Goal: Task Accomplishment & Management: Manage account settings

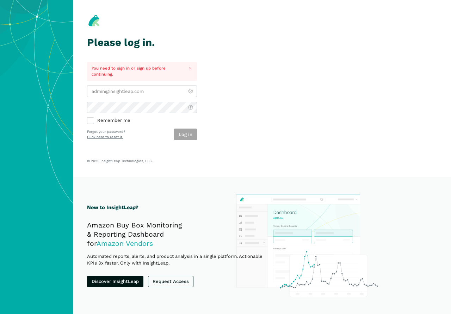
type input "[PERSON_NAME][EMAIL_ADDRESS][PERSON_NAME][DOMAIN_NAME]"
click at [251, 136] on section "Please log in. You need to sign in or sign up before continuing. laurie.hutchin…" at bounding box center [262, 88] width 378 height 177
click at [186, 134] on button "Log in" at bounding box center [185, 134] width 23 height 12
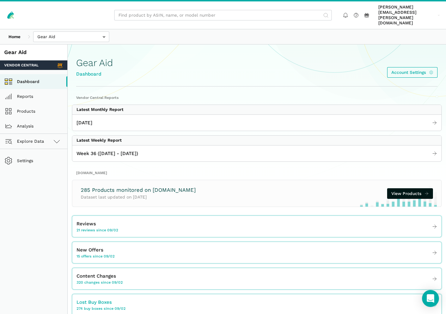
click at [126, 305] on span "274 buy boxes since 09/02" at bounding box center [101, 307] width 49 height 5
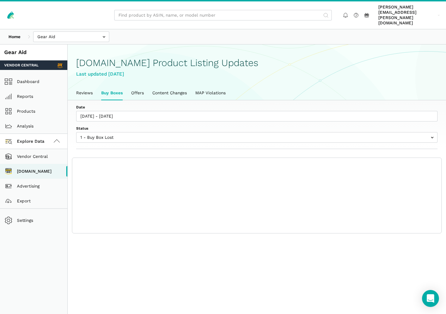
scroll to position [2, 0]
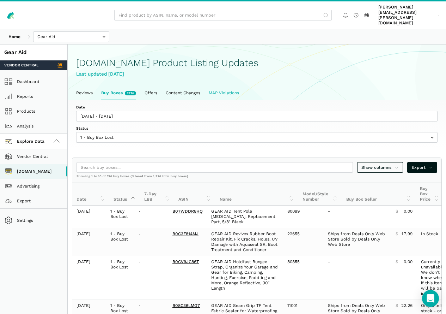
click at [243, 91] on link "MAP Violations" at bounding box center [224, 93] width 39 height 14
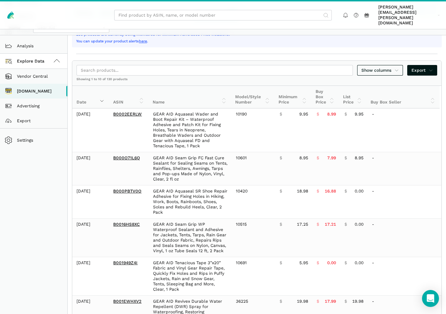
scroll to position [71, 0]
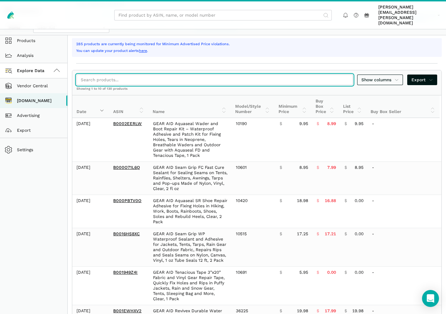
click at [235, 80] on input "search" at bounding box center [215, 79] width 276 height 11
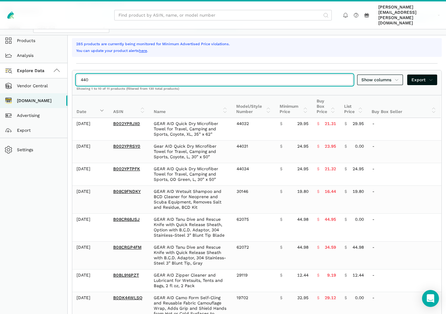
scroll to position [37, 0]
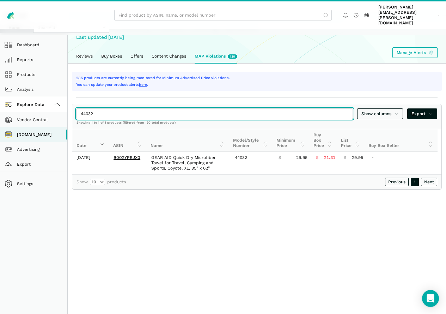
type input "44032"
click at [122, 111] on input "44032" at bounding box center [215, 113] width 276 height 11
click at [91, 118] on div "44032 Show columns Export" at bounding box center [256, 113] width 369 height 19
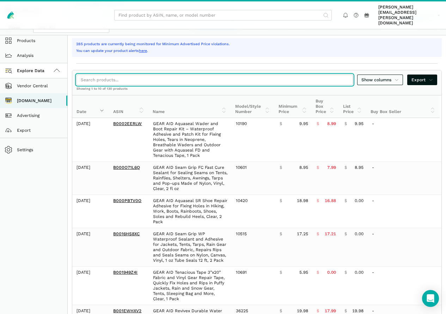
paste input "44032 | Microfiber Towel XL Coyote 44035 | Microfiber Towel XL OD Green 44031 |…"
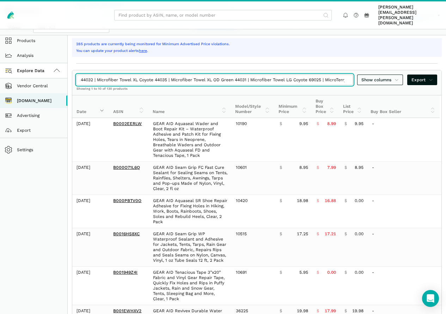
scroll to position [37, 0]
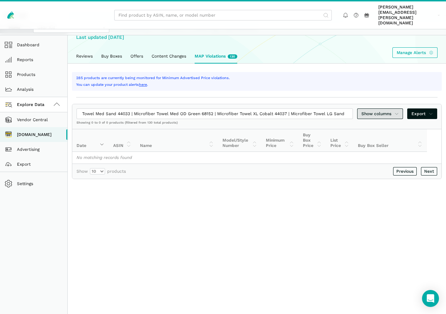
click at [361, 115] on span "Show columns" at bounding box center [379, 113] width 37 height 6
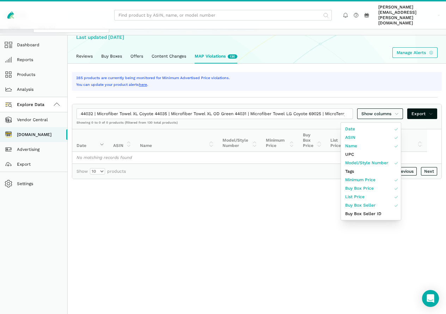
click at [312, 120] on div at bounding box center [223, 157] width 446 height 314
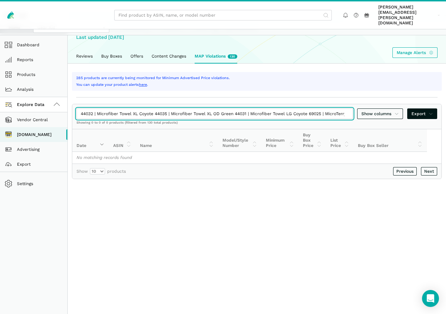
click at [111, 114] on input "44032 | Microfiber Towel XL Coyote 44035 | Microfiber Towel XL OD Green 44031 |…" at bounding box center [215, 113] width 276 height 11
drag, startPoint x: 112, startPoint y: 116, endPoint x: 176, endPoint y: 113, distance: 64.2
click at [176, 113] on input "44032 | Microfiber Towel XL Coyote 44035 | Microfiber Towel XL OD Green 44031 |…" at bounding box center [215, 113] width 276 height 11
drag, startPoint x: 127, startPoint y: 114, endPoint x: 198, endPoint y: 114, distance: 71.2
click at [198, 114] on input "44032 44035 | Microfiber Towel XL OD Green 44031 | Microfiber Towel LG Coyote 6…" at bounding box center [215, 113] width 276 height 11
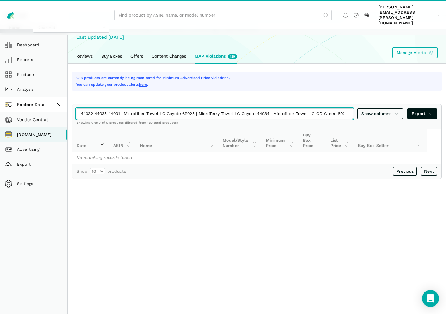
drag, startPoint x: 140, startPoint y: 115, endPoint x: 208, endPoint y: 115, distance: 67.7
click at [208, 115] on input "44032 44035 44031 | Microfiber Towel LG Coyote 69025 | MicroTerry Towel LG Coyo…" at bounding box center [215, 113] width 276 height 11
drag, startPoint x: 154, startPoint y: 115, endPoint x: 221, endPoint y: 113, distance: 66.7
click at [221, 113] on input "44032 44035 4403169025 | MicroTerry Towel LG Coyote 44034 | Microfiber Towel LG…" at bounding box center [215, 113] width 276 height 11
drag, startPoint x: 170, startPoint y: 114, endPoint x: 242, endPoint y: 114, distance: 72.3
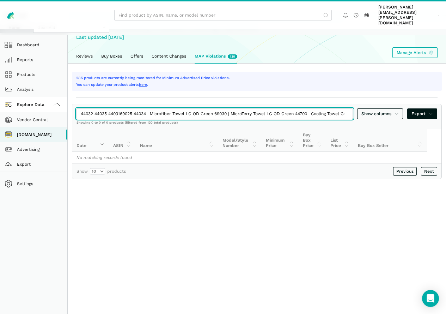
click at [242, 114] on input "44032 44035 4403169025 44034 | Microfiber Towel LG OD Green 69030 | MicroTerry …" at bounding box center [215, 113] width 276 height 11
drag, startPoint x: 186, startPoint y: 115, endPoint x: 257, endPoint y: 114, distance: 72.0
click at [257, 114] on input "44032 44035 4403169025 44034 69030 | MicroTerry Towel LG OD Green 44700 | Cooli…" at bounding box center [215, 113] width 276 height 11
drag, startPoint x: 201, startPoint y: 114, endPoint x: 253, endPoint y: 113, distance: 51.5
click at [253, 113] on input "44032 44035 4403169025 44034 69030 44700 | Cooling Towel Coyote 44030 | Microfi…" at bounding box center [215, 113] width 276 height 11
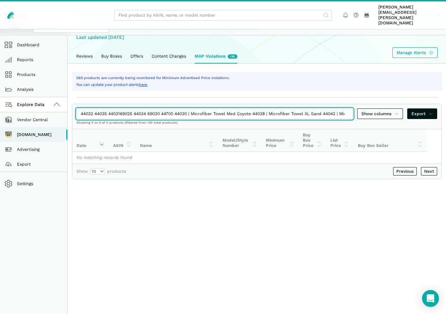
drag, startPoint x: 217, startPoint y: 114, endPoint x: 285, endPoint y: 113, distance: 68.4
click at [285, 113] on input "44032 44035 4403169025 44034 69030 44700 44030 | Microfiber Towel Med Coyote 44…" at bounding box center [215, 113] width 276 height 11
drag, startPoint x: 231, startPoint y: 114, endPoint x: 292, endPoint y: 114, distance: 61.0
click at [292, 114] on input "44032 44035 4403169025 44034 69030 44700 44030 44038 | Microfiber Towel XL Sand…" at bounding box center [215, 113] width 276 height 11
drag, startPoint x: 247, startPoint y: 115, endPoint x: 307, endPoint y: 114, distance: 60.0
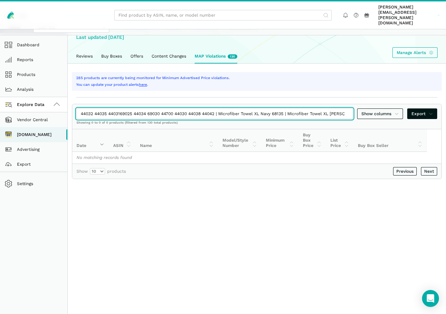
click at [307, 114] on input "44032 44035 4403169025 44034 69030 44700 44030 44038 44042 | Microfiber Towel X…" at bounding box center [215, 113] width 276 height 11
click at [261, 114] on input "44032 44035 4403169025 44034 69030 44700 44030 44038 44042 68135 | Microfiber T…" at bounding box center [215, 113] width 276 height 11
drag, startPoint x: 215, startPoint y: 116, endPoint x: 281, endPoint y: 112, distance: 66.1
click at [281, 112] on input "44032 44035 4403169025 44034 69030 44700 44030 44038 44042 68135 44036 | Microf…" at bounding box center [215, 113] width 276 height 11
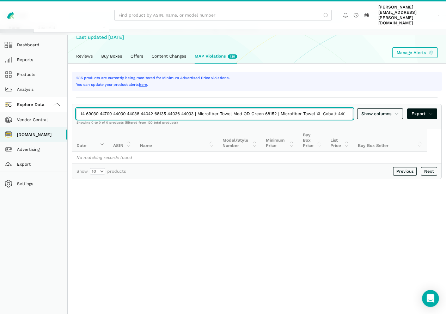
drag, startPoint x: 231, startPoint y: 114, endPoint x: 306, endPoint y: 113, distance: 75.5
click at [306, 113] on input "44032 44035 4403169025 44034 69030 44700 44030 44038 44042 68135 44036 44033 | …" at bounding box center [215, 113] width 276 height 11
drag, startPoint x: 244, startPoint y: 115, endPoint x: 310, endPoint y: 113, distance: 66.0
click at [310, 113] on input "44032 44035 4403169025 44034 69030 44700 44030 44038 44042 68135 44036 44033 68…" at bounding box center [215, 113] width 276 height 11
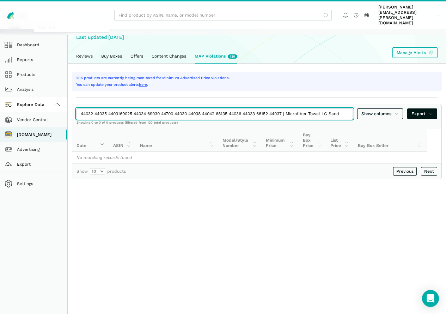
drag, startPoint x: 269, startPoint y: 113, endPoint x: 333, endPoint y: 115, distance: 64.2
click at [333, 115] on input "44032 44035 4403169025 44034 69030 44700 44030 44038 44042 68135 44036 44033 68…" at bounding box center [215, 113] width 276 height 11
click at [110, 116] on input "44032 44035 4403169025 44034 69030 44700 44030 44038 44042 68135 44036 44033 68…" at bounding box center [215, 113] width 276 height 11
click at [126, 113] on input "44032, 44035 4403169025 44034 69030 44700 44030 44038 44042 68135 44036 44033 6…" at bounding box center [215, 113] width 276 height 11
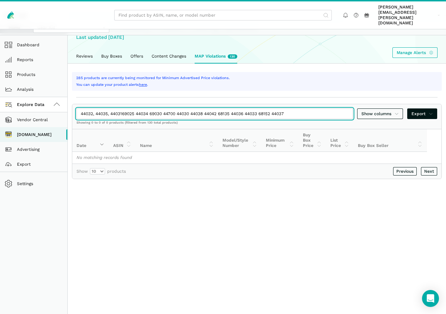
click at [142, 115] on input "44032, 44035, 4403169025 44034 69030 44700 44030 44038 44042 68135 44036 44033 …" at bounding box center [215, 113] width 276 height 11
click at [156, 116] on input "44032, 44035, 44031,69025 44034 69030 44700 44030 44038 44042 68135 44036 44033…" at bounding box center [215, 113] width 276 height 11
click at [172, 114] on input "44032, 44035, 44031,69025, 44034 69030 44700 44030 44038 44042 68135 44036 4403…" at bounding box center [215, 113] width 276 height 11
click at [173, 114] on input "44032, 44035, 44031,69025, 44034 69030 44700 44030 44038 44042 68135 44036 4403…" at bounding box center [215, 113] width 276 height 11
click at [190, 114] on input "44032, 44035, 44031,69025, 44034, 69030 44700 44030 44038 44042 68135 44036 440…" at bounding box center [215, 113] width 276 height 11
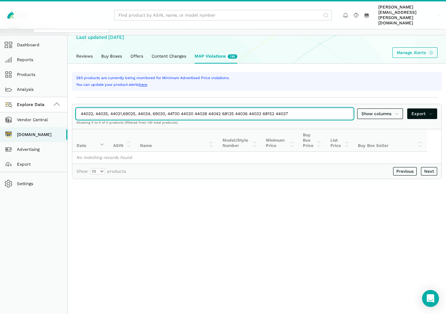
click at [207, 114] on input "44032, 44035, 44031,69025, 44034, 69030, 44700 44030 44038 44042 68135 44036 44…" at bounding box center [215, 113] width 276 height 11
click at [222, 115] on input "44032, 44035, 44031,69025, 44034, 69030, 44700, 44030 44038 44042 68135 44036 4…" at bounding box center [215, 113] width 276 height 11
click at [239, 115] on input "44032, 44035, 44031,69025, 44034, 69030, 44700, 44030, 44038 44042 68135 44036 …" at bounding box center [215, 113] width 276 height 11
click at [256, 113] on input "44032, 44035, 44031,69025, 44034, 69030, 44700, 44030, 44038, 44042 68135 44036…" at bounding box center [215, 113] width 276 height 11
click at [272, 116] on input "44032, 44035, 44031,69025, 44034, 69030, 44700, 44030, 44038, 44042, 68135 4403…" at bounding box center [215, 113] width 276 height 11
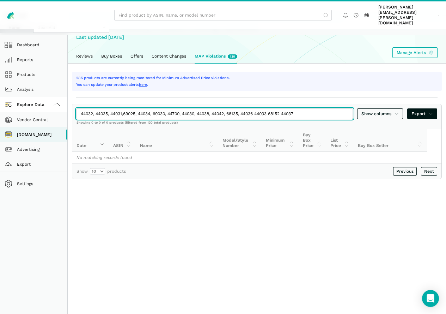
click at [288, 115] on input "44032, 44035, 44031,69025, 44034, 69030, 44700, 44030, 44038, 44042, 68135, 440…" at bounding box center [215, 113] width 276 height 11
click at [305, 115] on input "44032, 44035, 44031,69025, 44034, 69030, 44700, 44030, 44038, 44042, 68135, 440…" at bounding box center [215, 113] width 276 height 11
click at [319, 115] on input "44032, 44035, 44031,69025, 44034, 69030, 44700, 44030, 44038, 44042, 68135, 440…" at bounding box center [215, 113] width 276 height 11
type input "44032, 44035, 44031,69025, 44034, 69030, 44700, 44030, 44038, 44042, 68135, 440…"
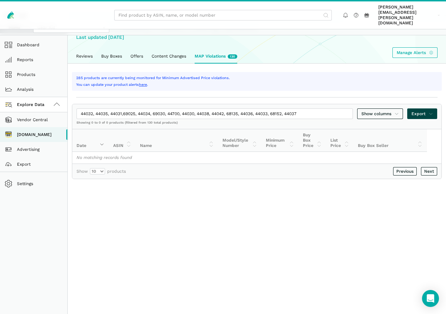
scroll to position [0, 0]
click at [412, 113] on span "Export" at bounding box center [423, 113] width 22 height 6
click at [303, 122] on div at bounding box center [223, 157] width 446 height 314
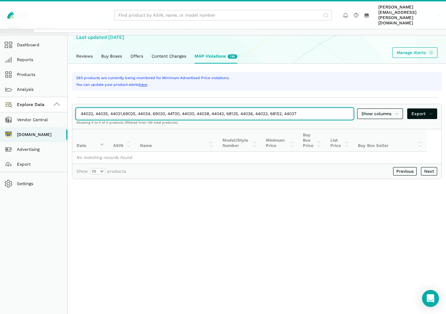
click at [314, 114] on input "44032, 44035, 44031,69025, 44034, 69030, 44700, 44030, 44038, 44042, 68135, 440…" at bounding box center [215, 113] width 276 height 11
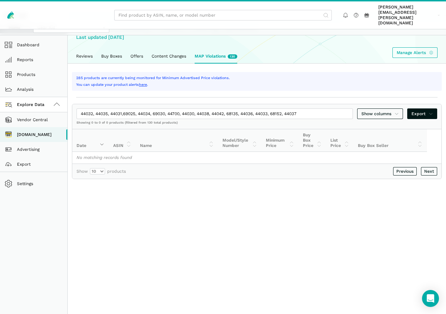
click at [225, 51] on link "MAP Violations 130" at bounding box center [215, 56] width 51 height 14
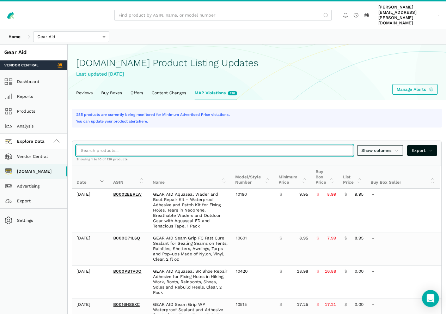
click at [133, 150] on input "search" at bounding box center [215, 150] width 276 height 11
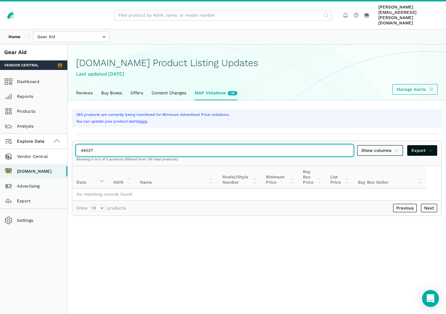
drag, startPoint x: 74, startPoint y: 152, endPoint x: 69, endPoint y: 153, distance: 5.0
click at [69, 153] on div "Gear Aid Vendor Central Dashboard Reports Products Analysis Explore Data Vendor…" at bounding box center [223, 201] width 446 height 314
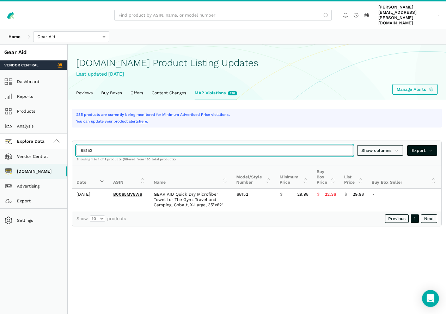
type input "68152"
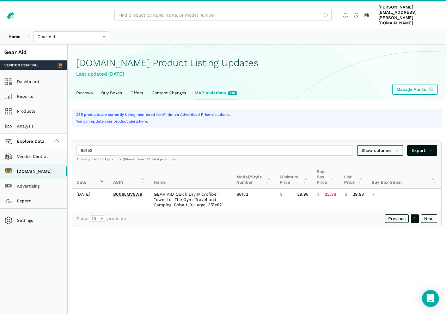
click at [397, 186] on th "Buy Box Seller" at bounding box center [403, 177] width 73 height 23
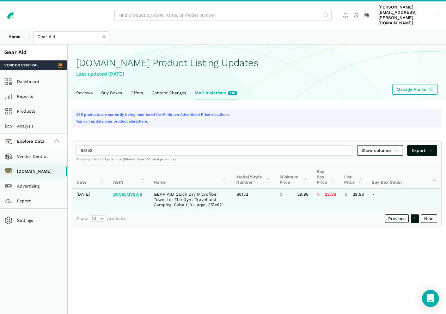
click at [142, 196] on link "B0065MV8W6" at bounding box center [127, 194] width 29 height 5
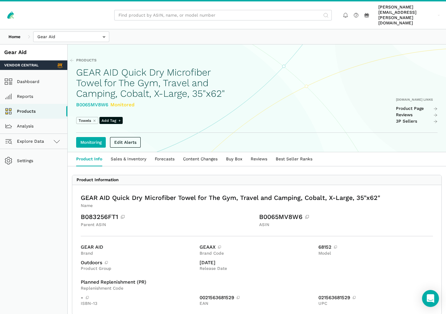
click at [91, 118] on span "Towels" at bounding box center [85, 120] width 13 height 5
click at [24, 108] on link "Products" at bounding box center [33, 111] width 67 height 15
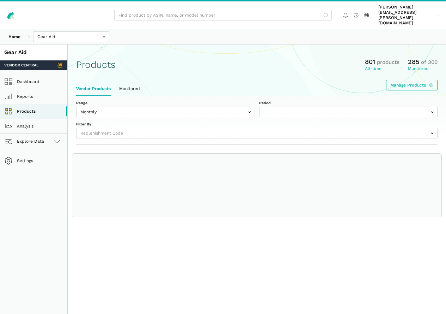
select select
select select "Monthly|[DATE]"
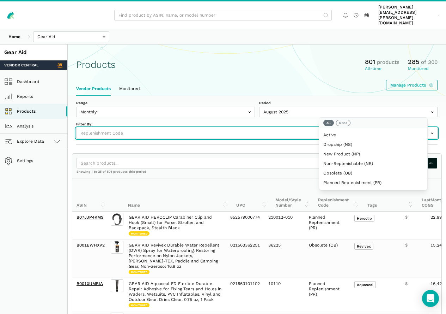
click at [343, 128] on input "text" at bounding box center [256, 133] width 361 height 11
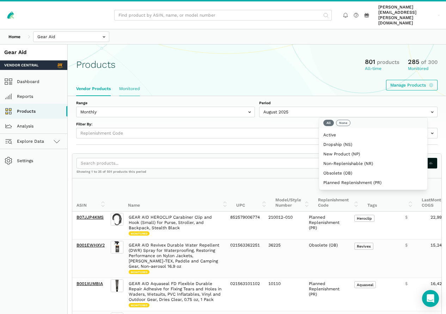
click at [144, 83] on link "Monitored" at bounding box center [129, 89] width 29 height 14
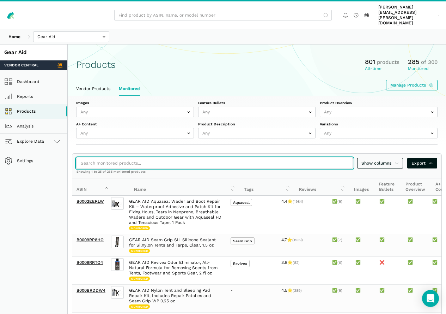
click at [152, 158] on input "search" at bounding box center [215, 163] width 276 height 11
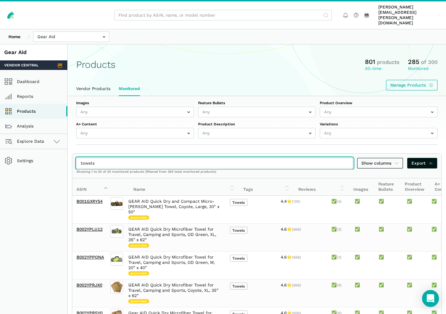
type input "towels"
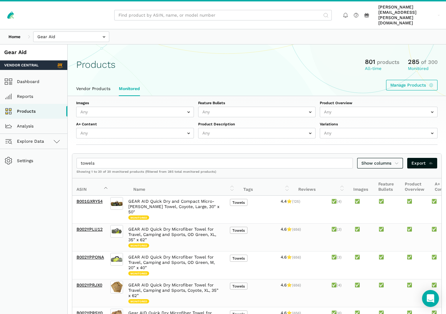
click at [269, 178] on th "Tags" at bounding box center [266, 186] width 55 height 17
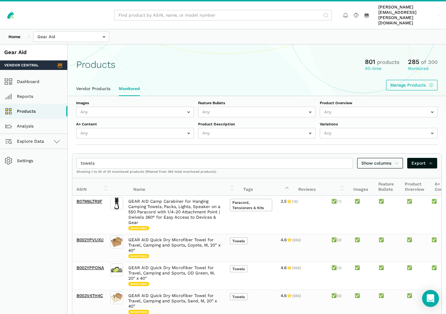
click at [269, 178] on th "Tags" at bounding box center [266, 186] width 55 height 17
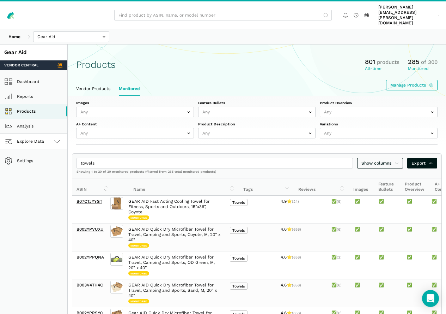
click at [44, 137] on span "Explore Data" at bounding box center [25, 141] width 38 height 8
click at [25, 199] on link "Export" at bounding box center [33, 200] width 67 height 15
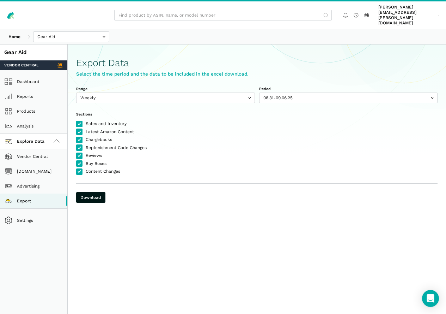
click at [99, 121] on label "Sales and Inventory" at bounding box center [256, 124] width 361 height 6
click at [77, 121] on input "Sales and Inventory" at bounding box center [76, 121] width 0 height 0
checkbox input "false"
click at [96, 139] on label "Chargebacks" at bounding box center [256, 140] width 361 height 6
click at [77, 137] on input "Chargebacks" at bounding box center [76, 137] width 0 height 0
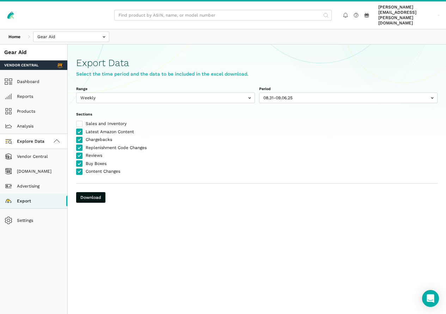
checkbox input "false"
click at [93, 151] on label "Replenishment Code Changes" at bounding box center [256, 148] width 361 height 6
click at [77, 145] on input "Replenishment Code Changes" at bounding box center [76, 145] width 0 height 0
checkbox input "false"
click at [92, 157] on label "Reviews" at bounding box center [256, 156] width 361 height 6
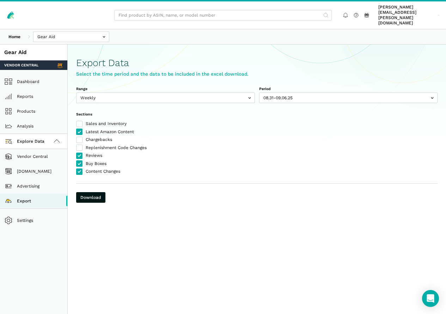
click at [77, 153] on input "Reviews" at bounding box center [76, 153] width 0 height 0
checkbox input "false"
click at [96, 174] on label "Content Changes" at bounding box center [256, 172] width 361 height 6
click at [77, 169] on input "Content Changes" at bounding box center [76, 169] width 0 height 0
checkbox input "false"
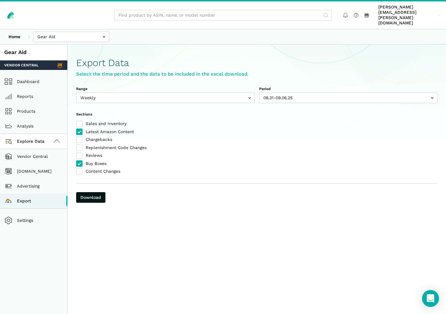
click at [99, 127] on div "Sections Sales and Inventory Latest Amazon Content Chargebacks Replenishment Co…" at bounding box center [256, 142] width 361 height 63
click at [97, 131] on label "Latest Amazon Content" at bounding box center [256, 132] width 361 height 6
click at [77, 129] on input "Latest Amazon Content" at bounding box center [76, 129] width 0 height 0
checkbox input "false"
click at [251, 95] on input "text" at bounding box center [165, 97] width 179 height 11
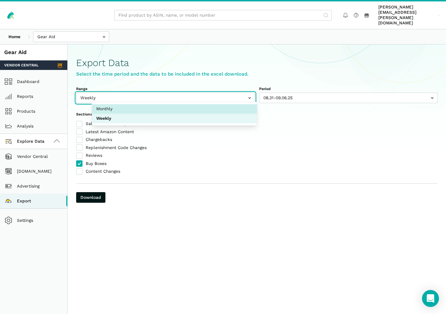
select select "Monthly"
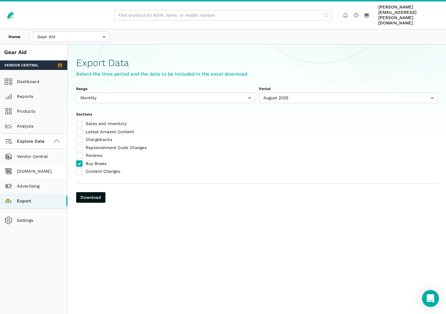
click at [30, 168] on link "[DOMAIN_NAME]" at bounding box center [33, 171] width 67 height 15
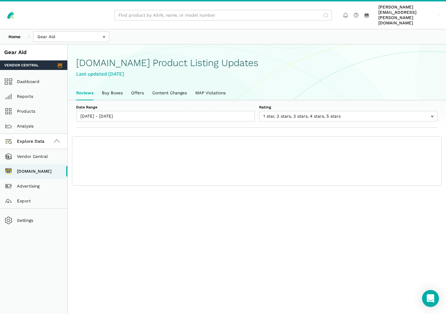
scroll to position [2, 0]
click at [32, 155] on link "Vendor Central" at bounding box center [33, 156] width 67 height 15
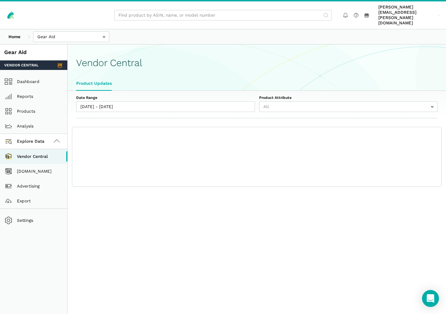
select select "25"
